Goal: Task Accomplishment & Management: Complete application form

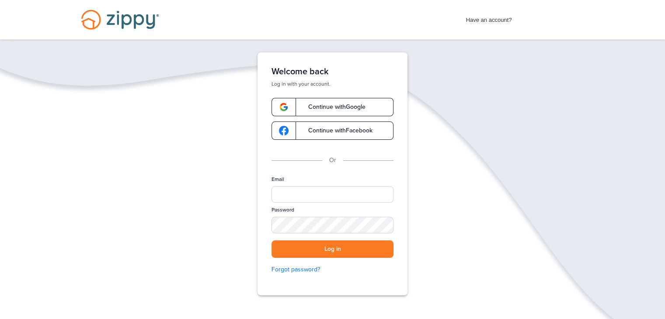
click at [362, 110] on span "Continue with Google" at bounding box center [333, 107] width 66 height 6
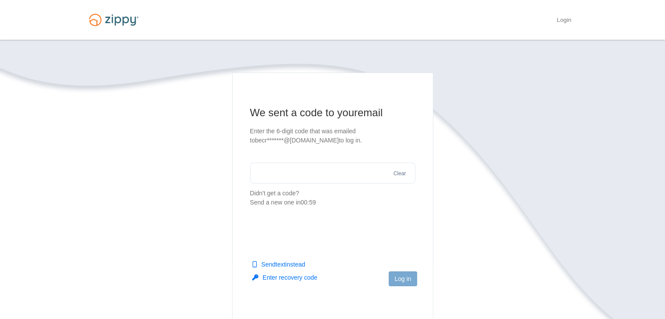
click at [333, 172] on input "text" at bounding box center [332, 173] width 165 height 21
type input "******"
click at [409, 279] on button "Log in" at bounding box center [403, 279] width 28 height 15
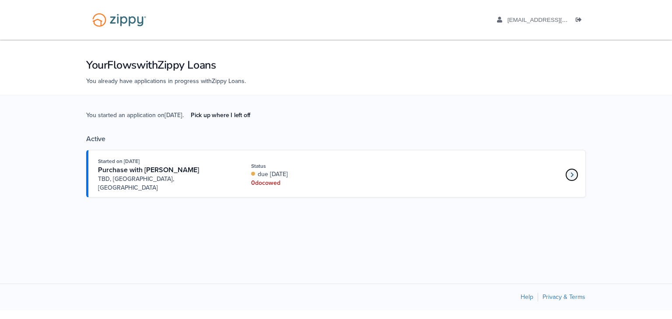
click at [575, 168] on link "Loan number 4240242" at bounding box center [571, 174] width 13 height 13
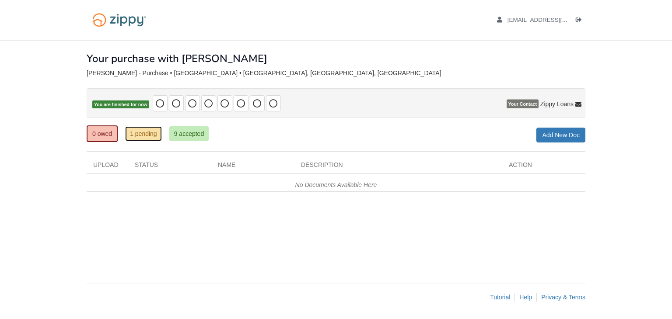
click at [140, 133] on link "1 pending" at bounding box center [143, 133] width 37 height 15
